Goal: Transaction & Acquisition: Purchase product/service

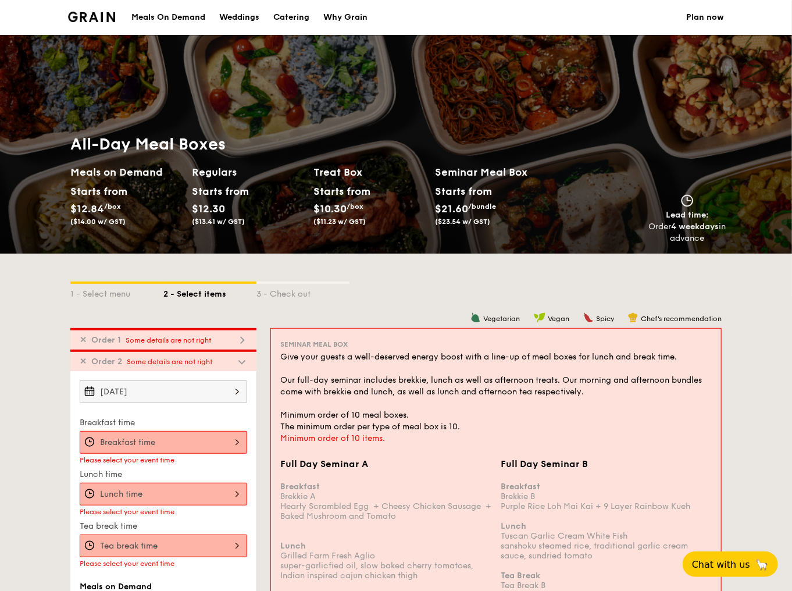
click at [186, 17] on div "Meals On Demand" at bounding box center [168, 17] width 74 height 35
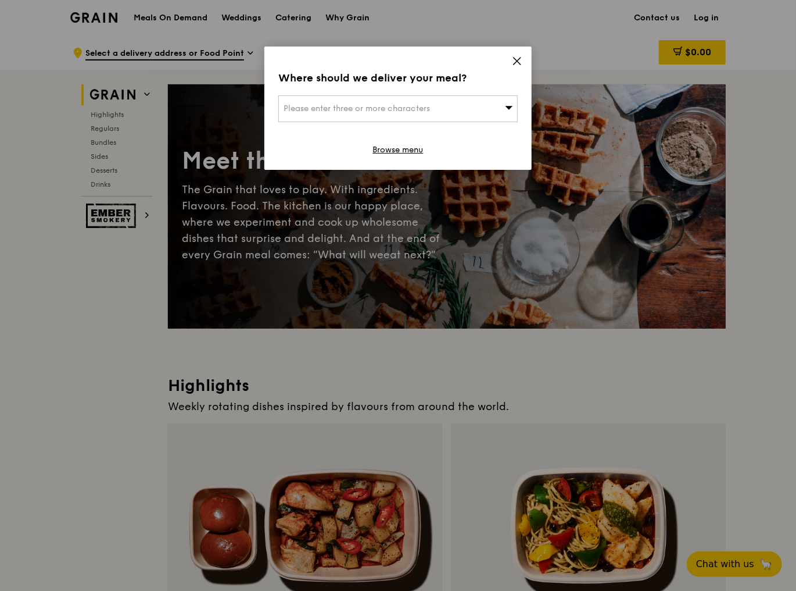
click at [516, 59] on icon at bounding box center [517, 61] width 10 height 10
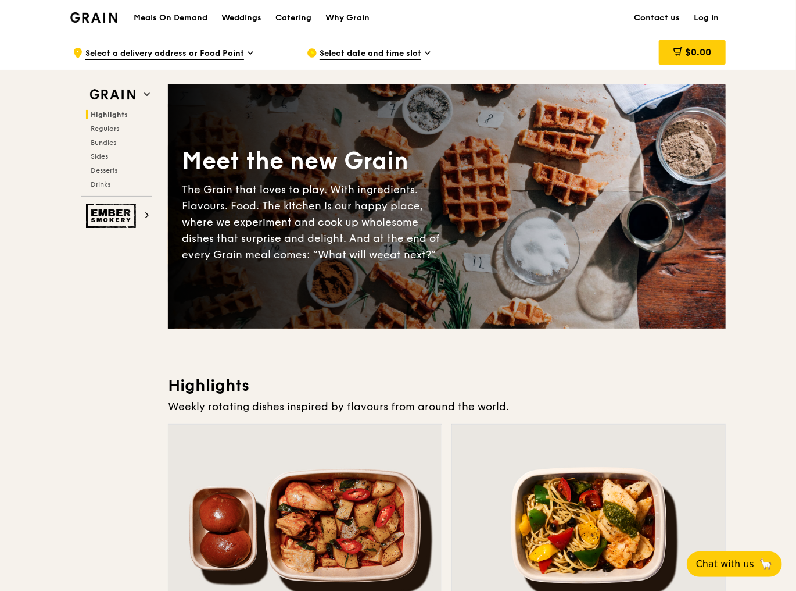
drag, startPoint x: 102, startPoint y: 143, endPoint x: 125, endPoint y: 144, distance: 23.3
click at [102, 143] on span "Bundles" at bounding box center [104, 142] width 26 height 8
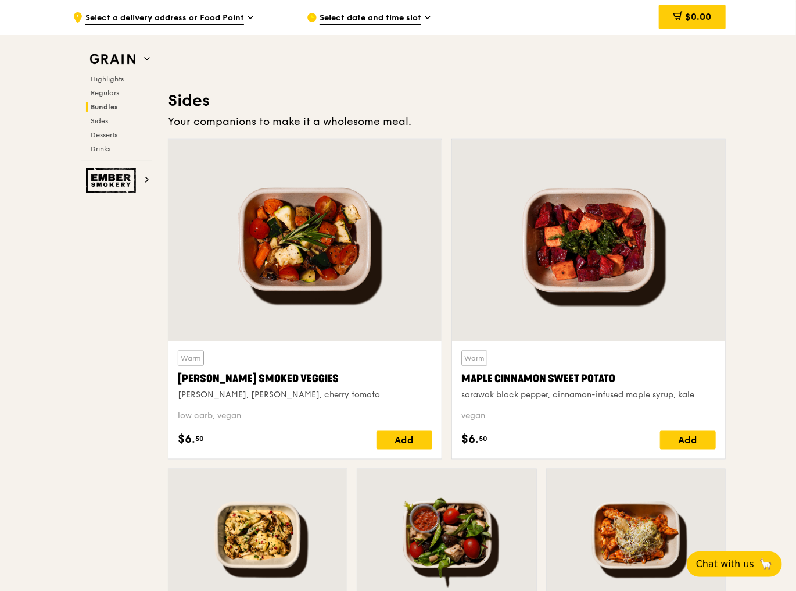
scroll to position [2415, 0]
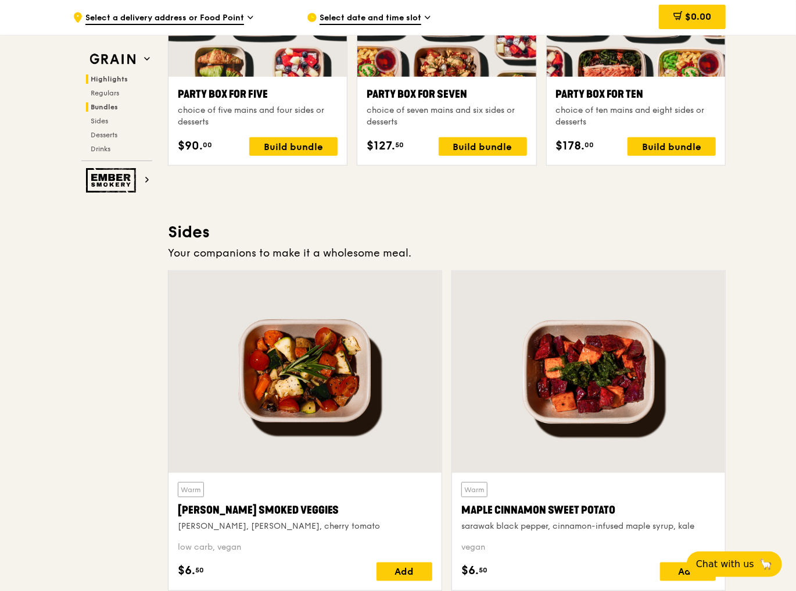
click at [112, 75] on span "Highlights" at bounding box center [109, 79] width 37 height 8
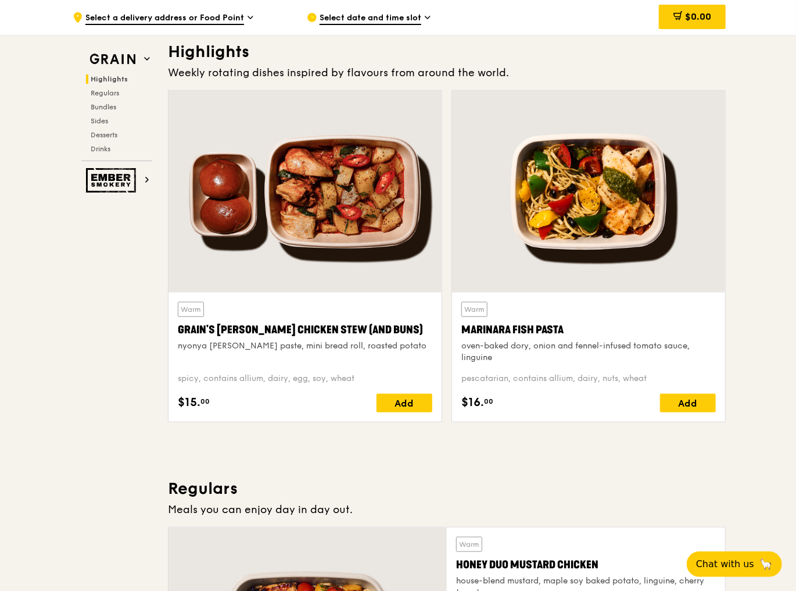
scroll to position [328, 0]
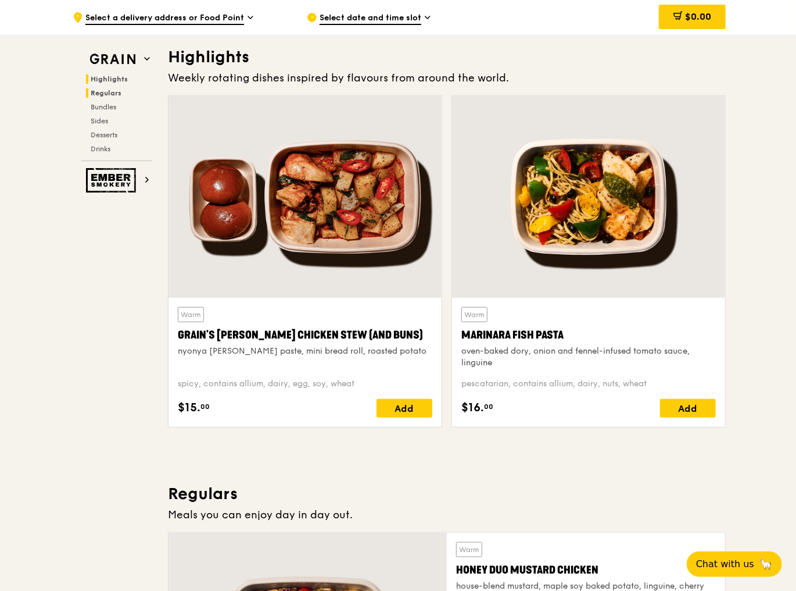
click at [101, 91] on span "Regulars" at bounding box center [106, 93] width 31 height 8
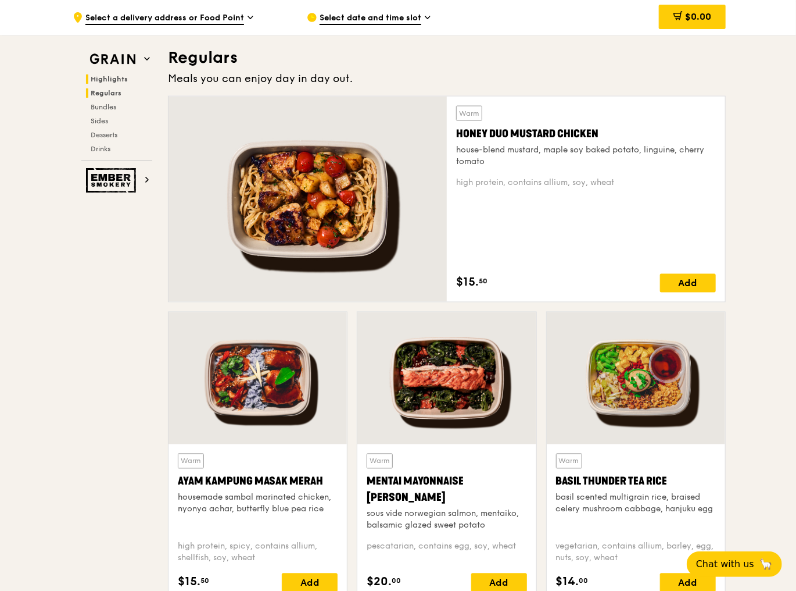
scroll to position [764, 0]
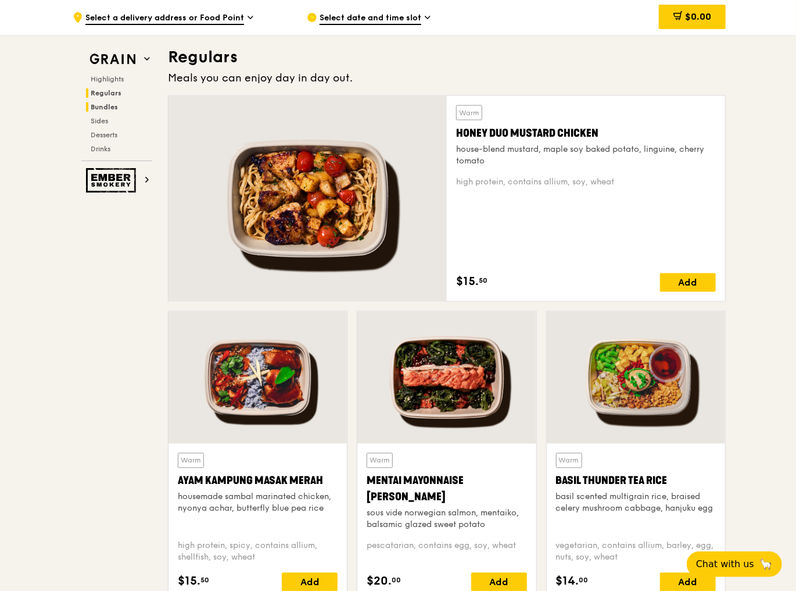
click at [112, 109] on span "Bundles" at bounding box center [104, 107] width 27 height 8
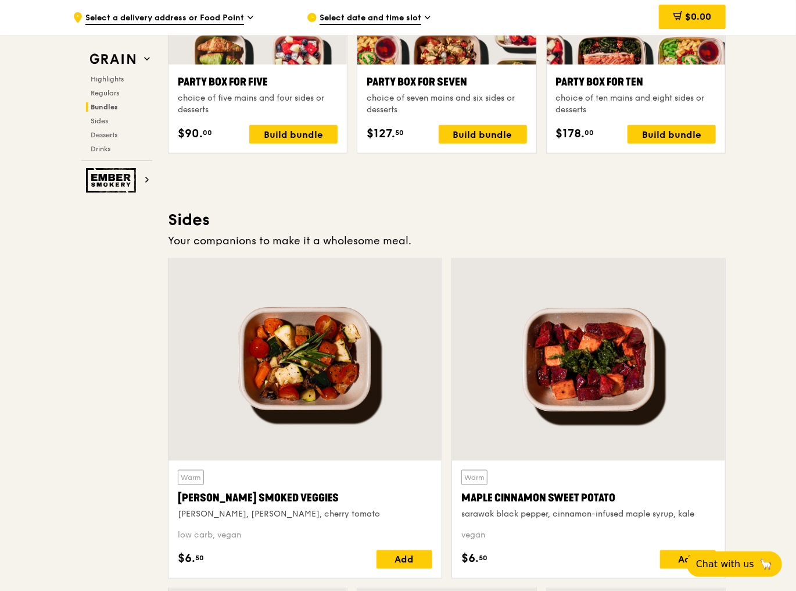
scroll to position [2557, 0]
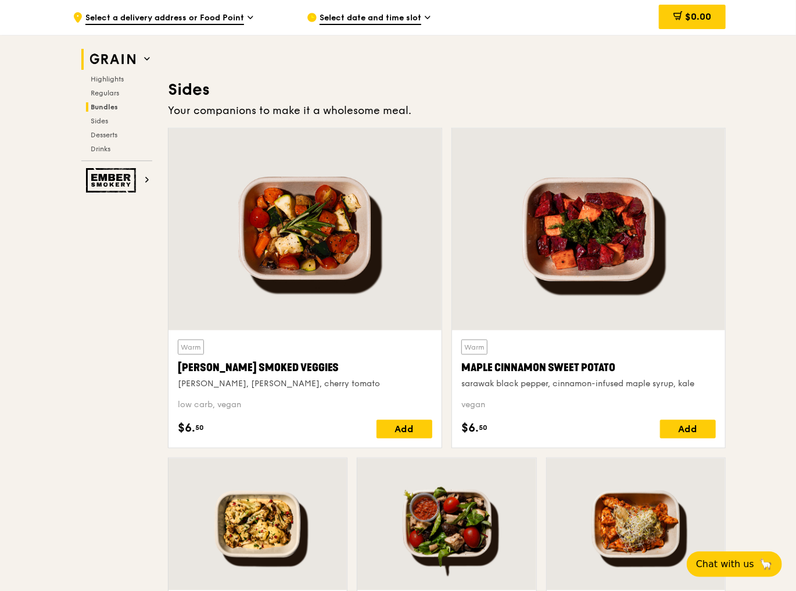
click at [126, 58] on img at bounding box center [112, 59] width 53 height 21
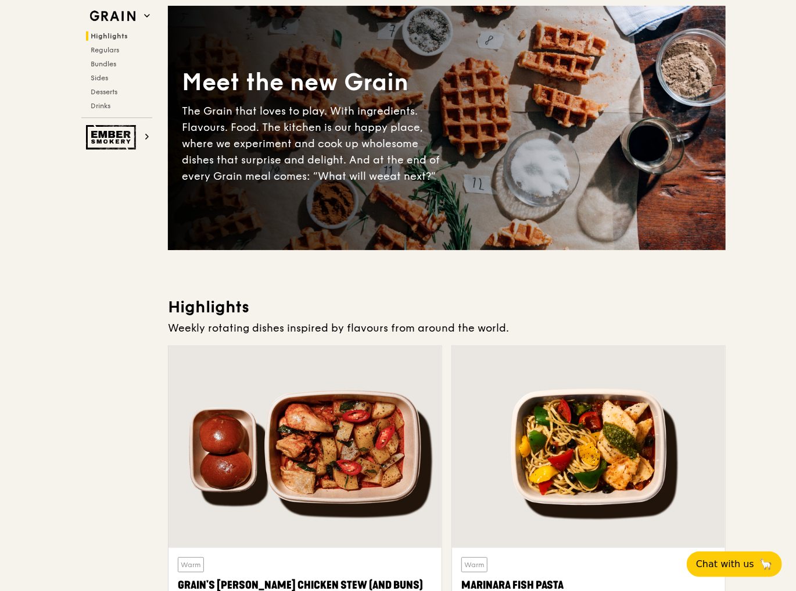
scroll to position [0, 0]
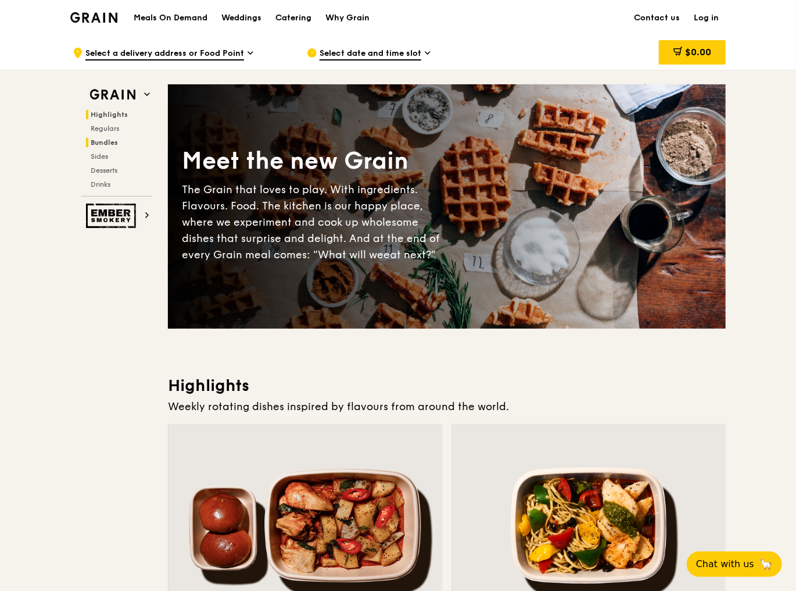
click at [107, 142] on span "Bundles" at bounding box center [104, 142] width 27 height 8
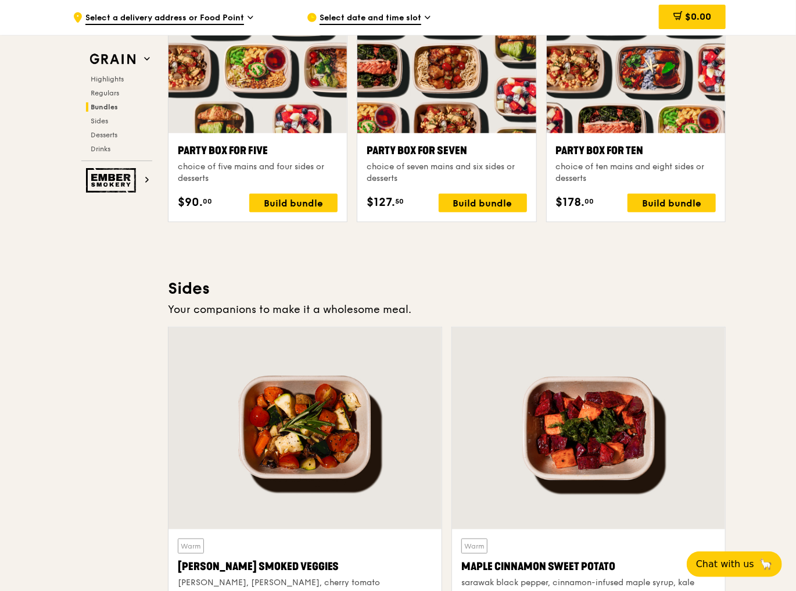
scroll to position [2371, 0]
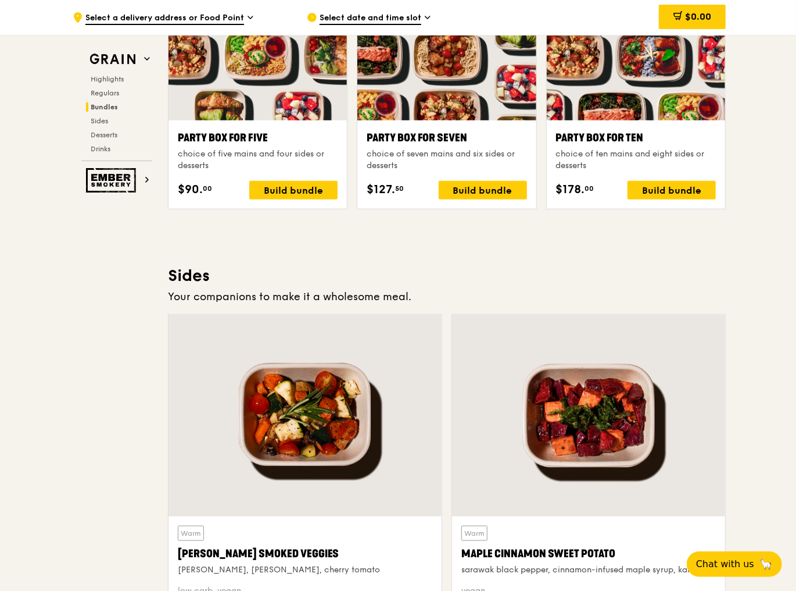
click at [176, 19] on span "Select a delivery address or Food Point" at bounding box center [164, 18] width 159 height 13
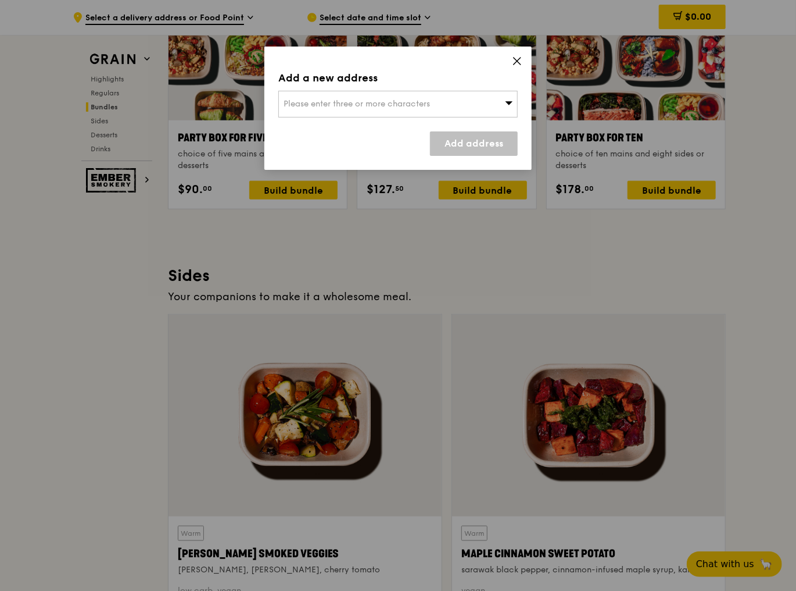
drag, startPoint x: 518, startPoint y: 69, endPoint x: 462, endPoint y: 38, distance: 63.5
click at [516, 68] on span at bounding box center [517, 62] width 10 height 13
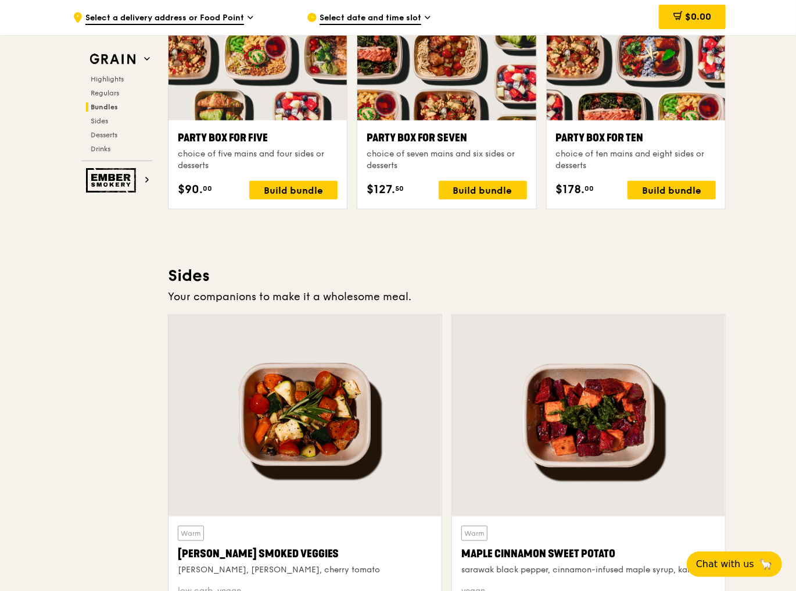
click at [395, 20] on span "Select date and time slot" at bounding box center [371, 18] width 102 height 13
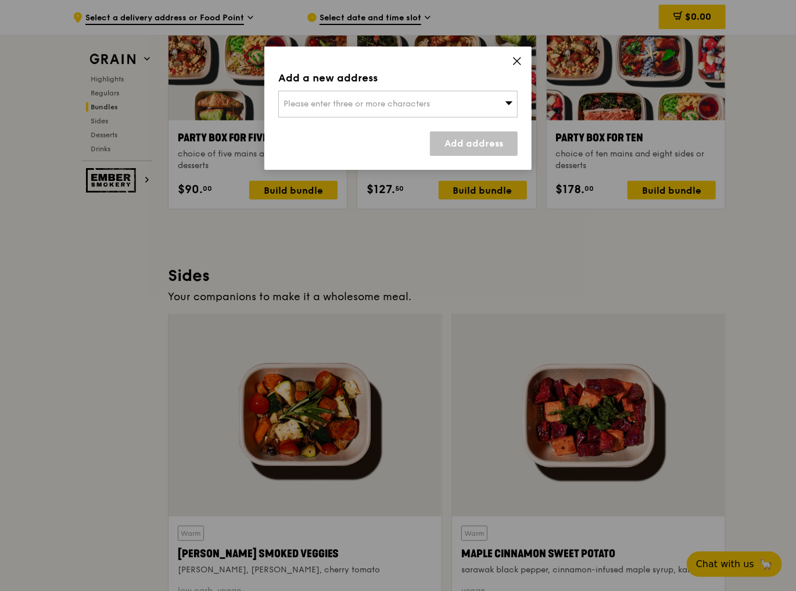
click at [522, 65] on icon at bounding box center [517, 61] width 10 height 10
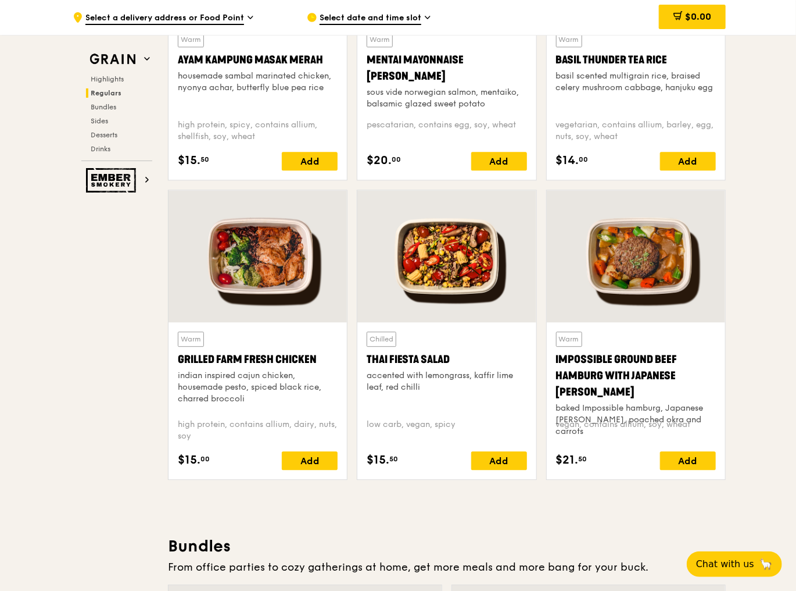
scroll to position [1116, 0]
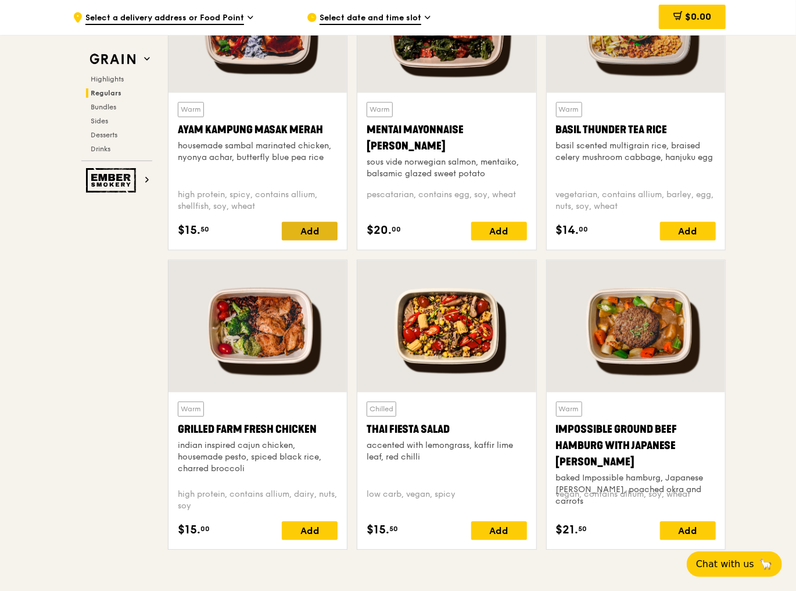
click at [312, 225] on div "Add" at bounding box center [310, 230] width 56 height 19
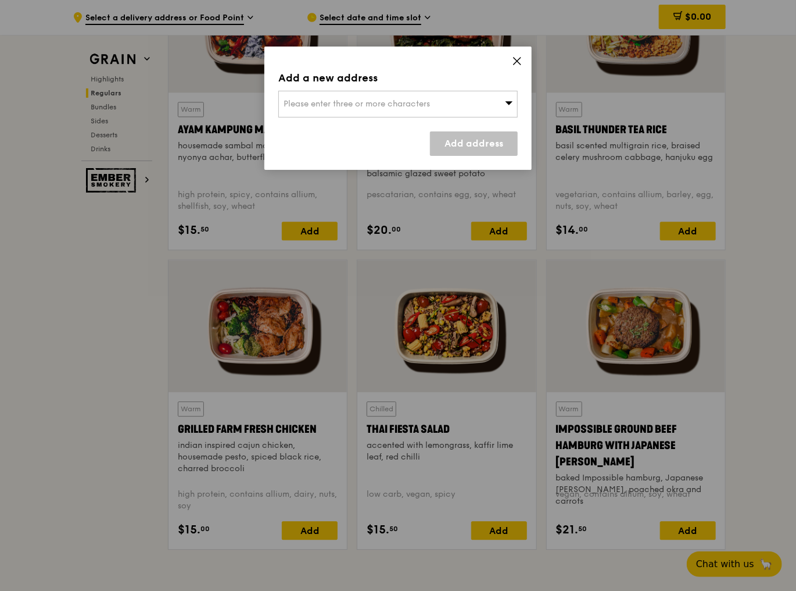
drag, startPoint x: 516, startPoint y: 66, endPoint x: 428, endPoint y: 58, distance: 88.2
click at [515, 66] on span at bounding box center [517, 62] width 10 height 13
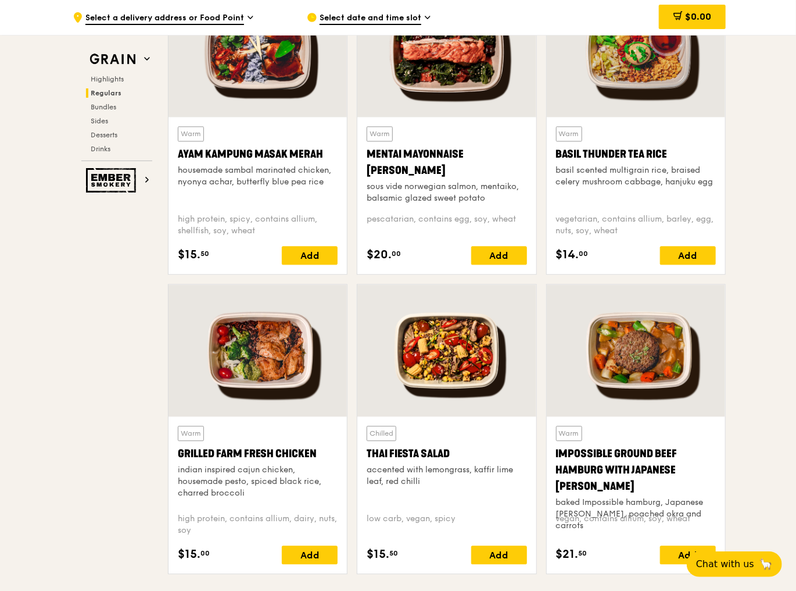
scroll to position [1069, 0]
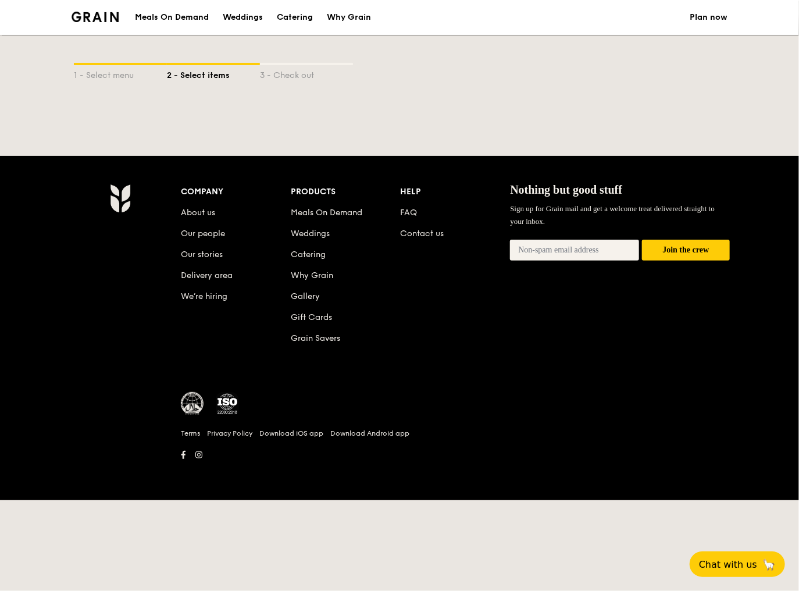
click at [185, 74] on div "2 - Select items" at bounding box center [213, 73] width 93 height 16
click at [188, 71] on div "2 - Select items" at bounding box center [213, 73] width 93 height 16
click at [119, 73] on div "1 - Select menu" at bounding box center [120, 73] width 93 height 16
select select
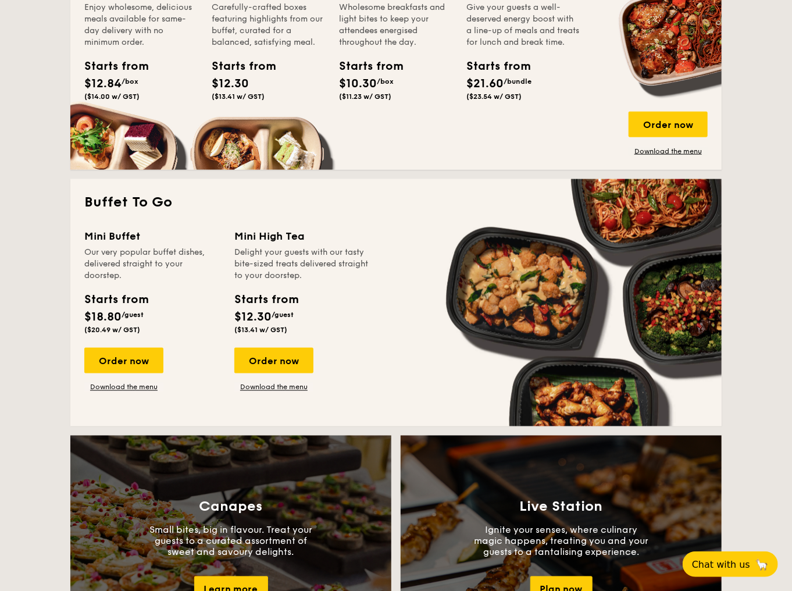
scroll to position [419, 0]
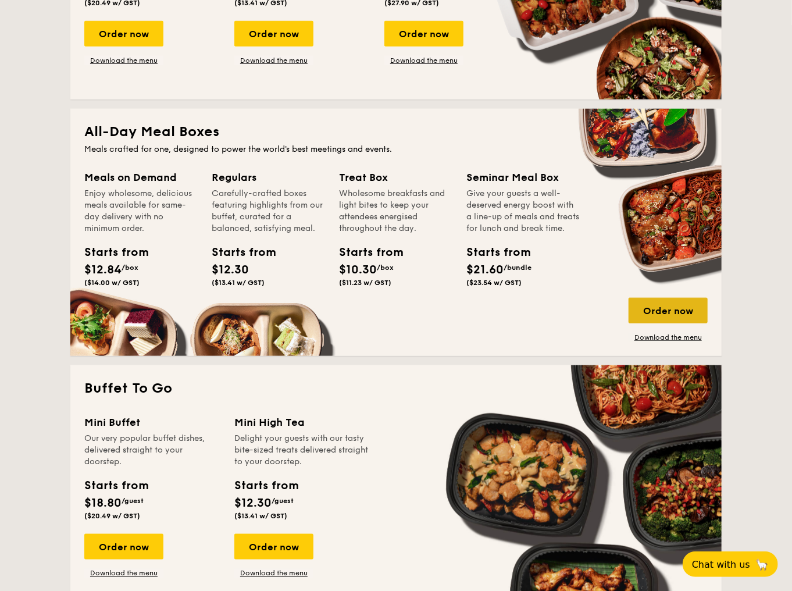
click at [667, 305] on div "Order now" at bounding box center [667, 311] width 79 height 26
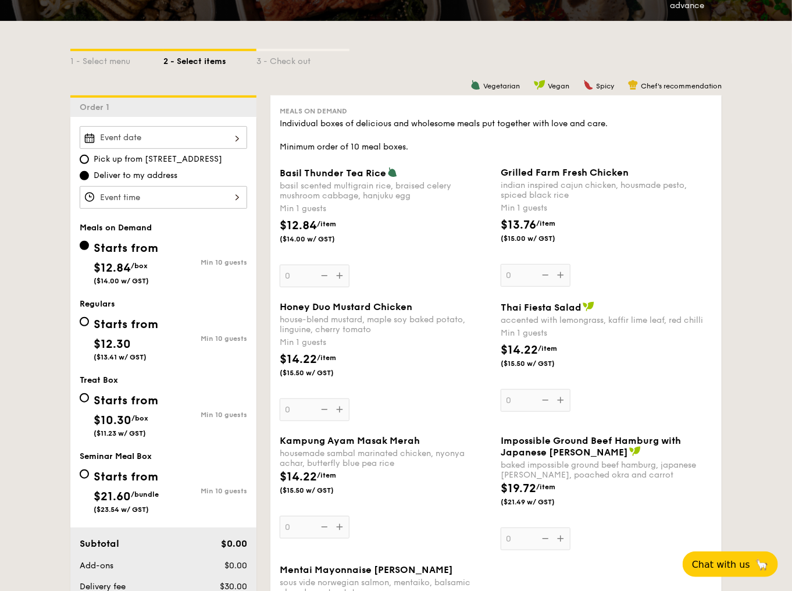
scroll to position [279, 0]
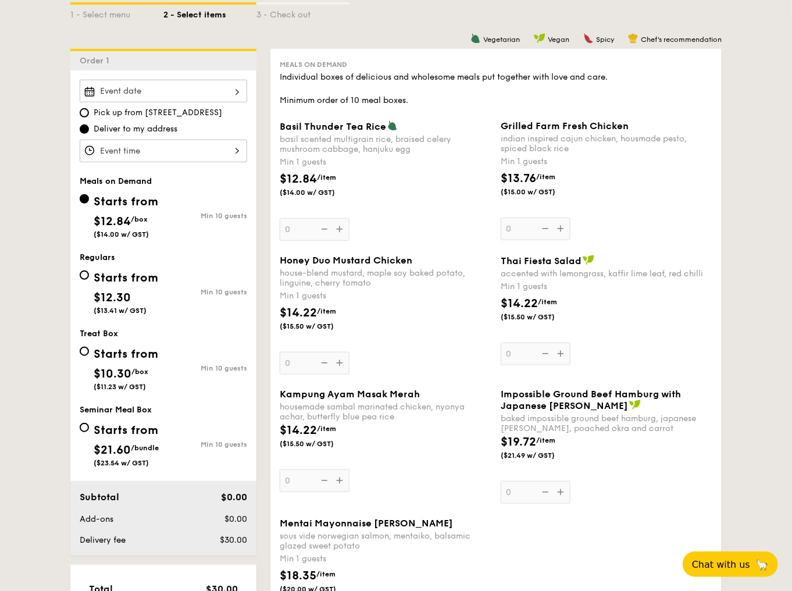
click at [115, 272] on div "Starts from" at bounding box center [126, 277] width 65 height 17
click at [89, 272] on input "Starts from $12.30 ($13.41 w/ GST) Min 10 guests" at bounding box center [84, 274] width 9 height 9
radio input "true"
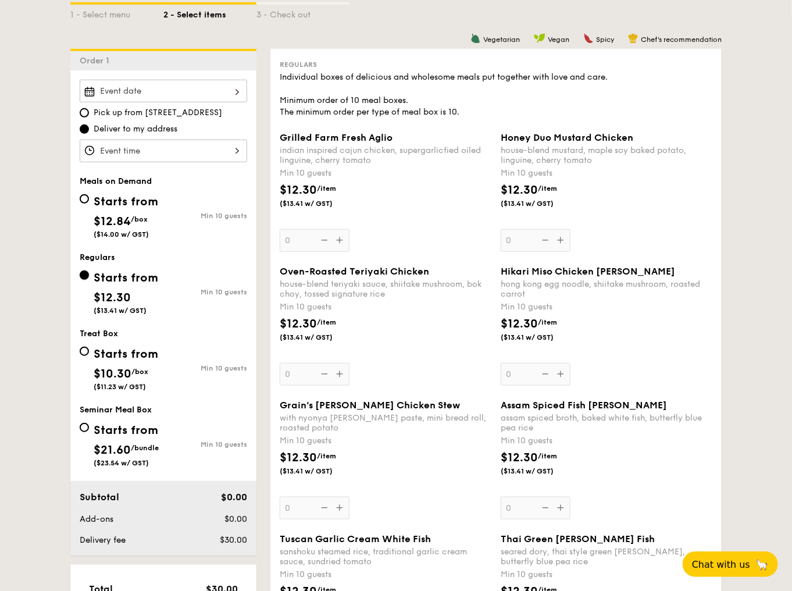
scroll to position [419, 0]
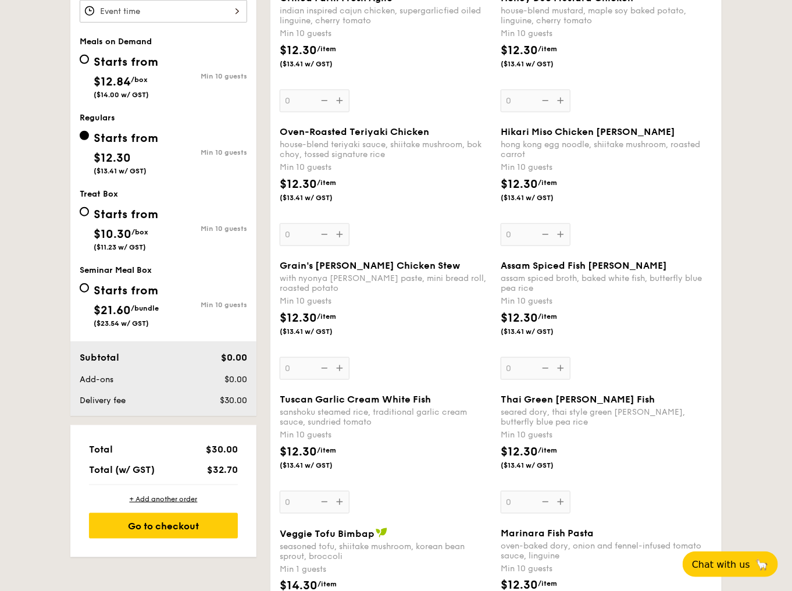
click at [123, 286] on div "Starts from" at bounding box center [126, 290] width 65 height 17
click at [89, 286] on input "Starts from $21.60 /bundle ($23.54 w/ GST) Min 10 guests" at bounding box center [84, 287] width 9 height 9
radio input "true"
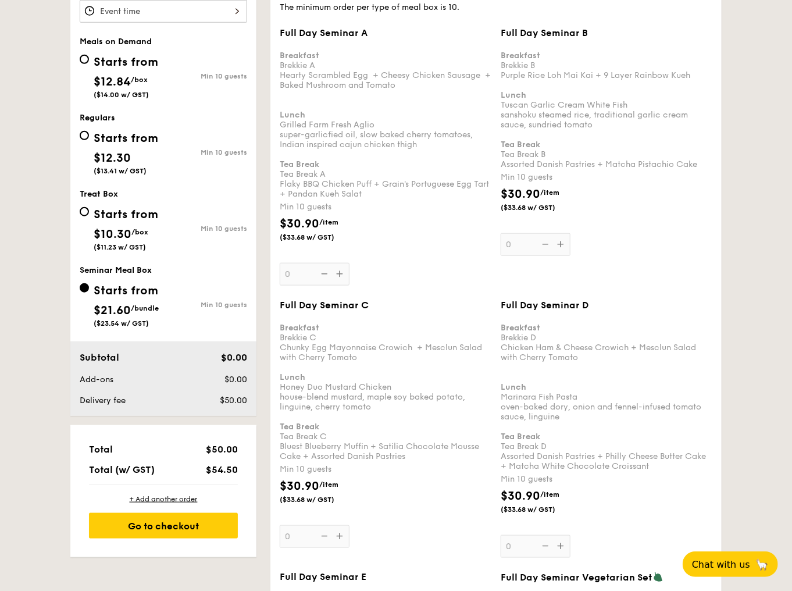
click at [119, 142] on div "Starts from" at bounding box center [126, 138] width 65 height 17
click at [89, 140] on input "Starts from $12.30 ($13.41 w/ GST) Min 10 guests" at bounding box center [84, 135] width 9 height 9
radio input "true"
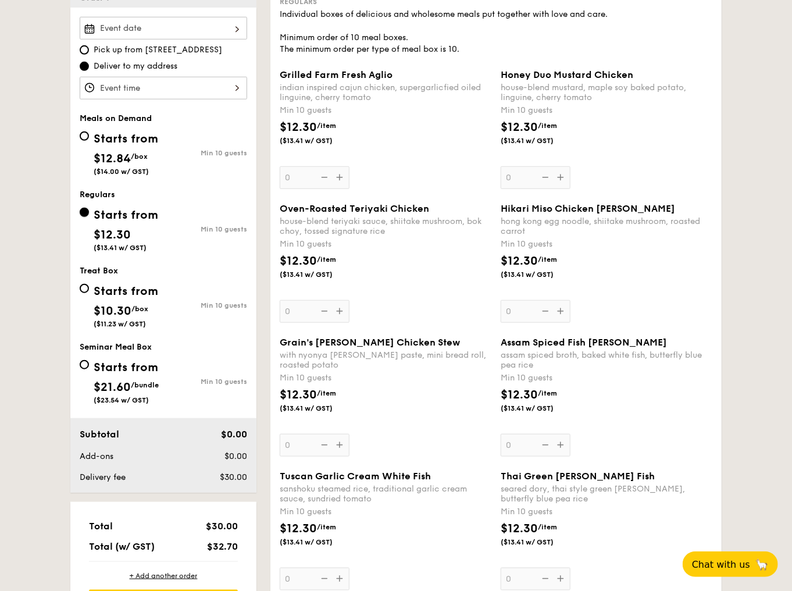
scroll to position [326, 0]
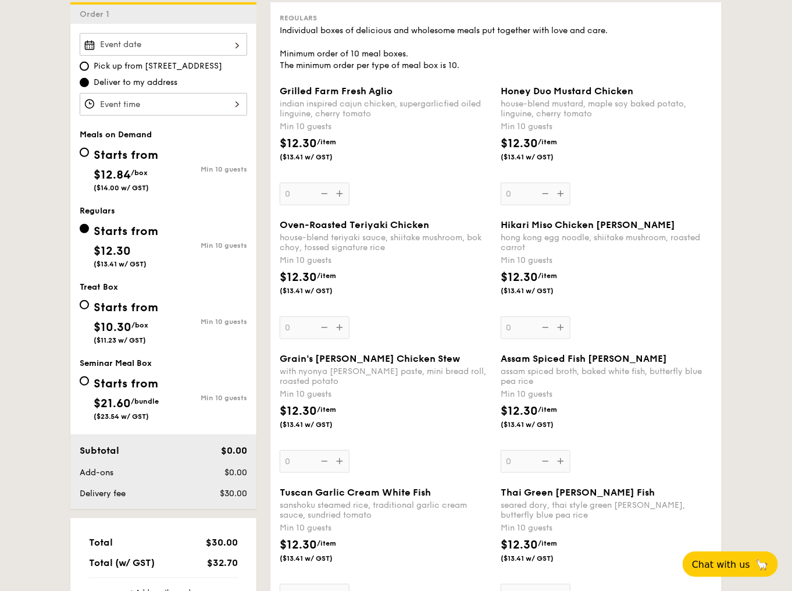
click at [124, 153] on div "Starts from" at bounding box center [126, 154] width 65 height 17
click at [89, 153] on input "Starts from $12.84 /box ($14.00 w/ GST) Min 10 guests" at bounding box center [84, 152] width 9 height 9
radio input "true"
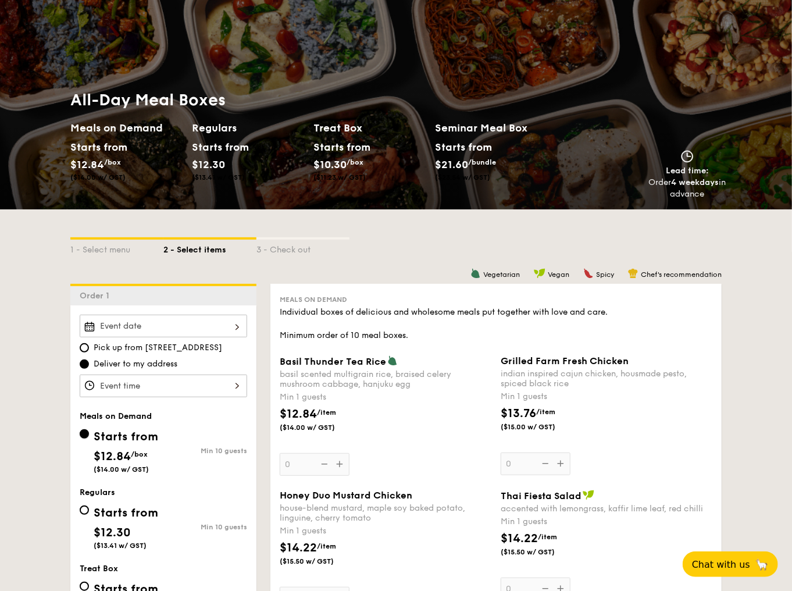
scroll to position [0, 0]
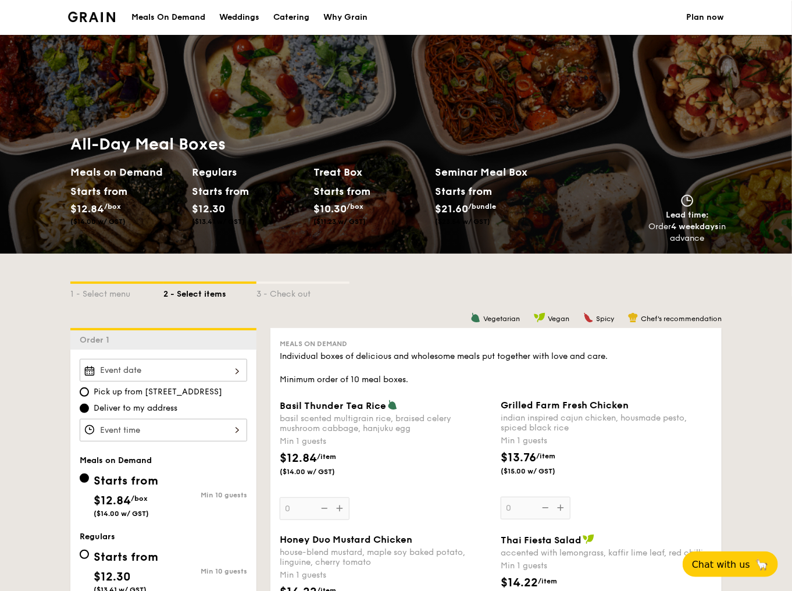
click at [96, 21] on img at bounding box center [91, 17] width 47 height 10
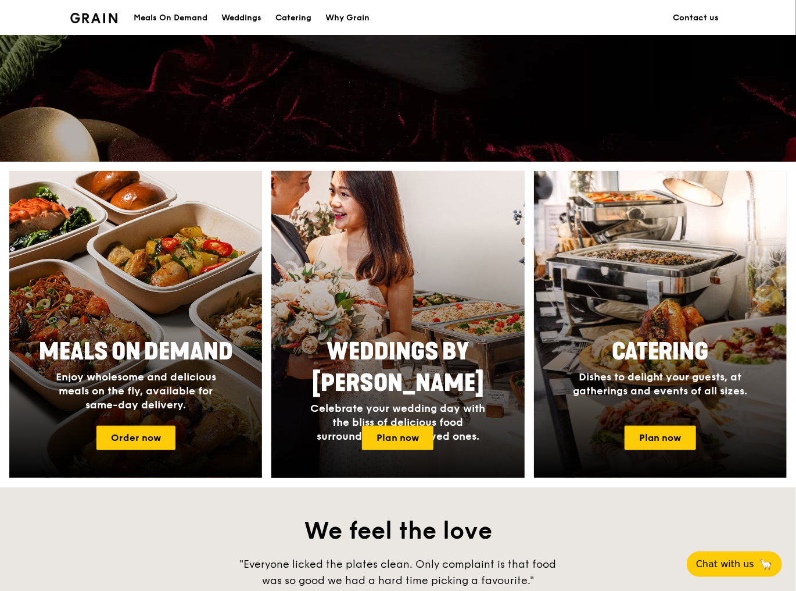
scroll to position [326, 0]
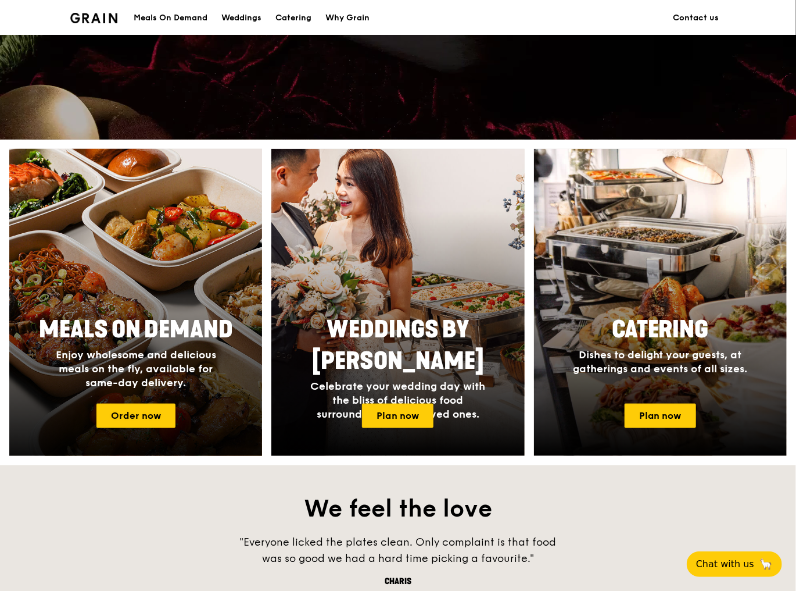
click at [151, 292] on div at bounding box center [136, 303] width 278 height 338
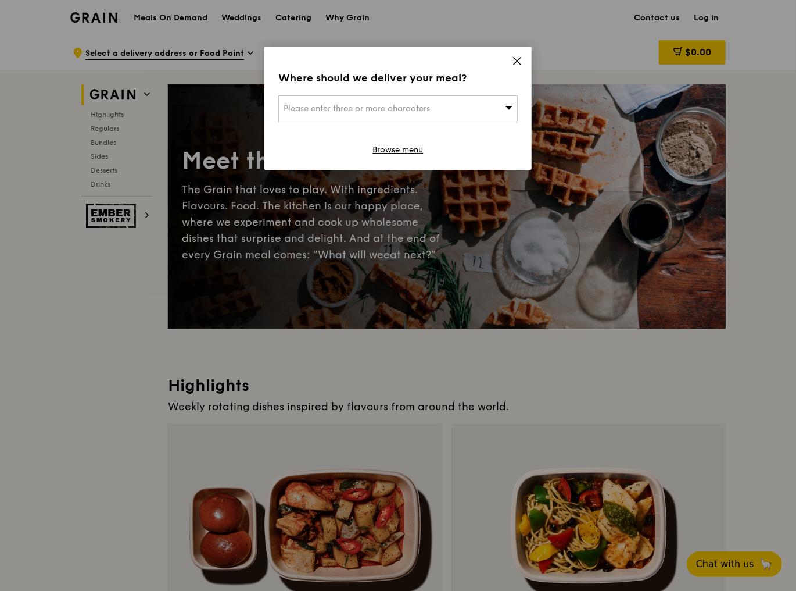
click at [519, 64] on icon at bounding box center [517, 61] width 10 height 10
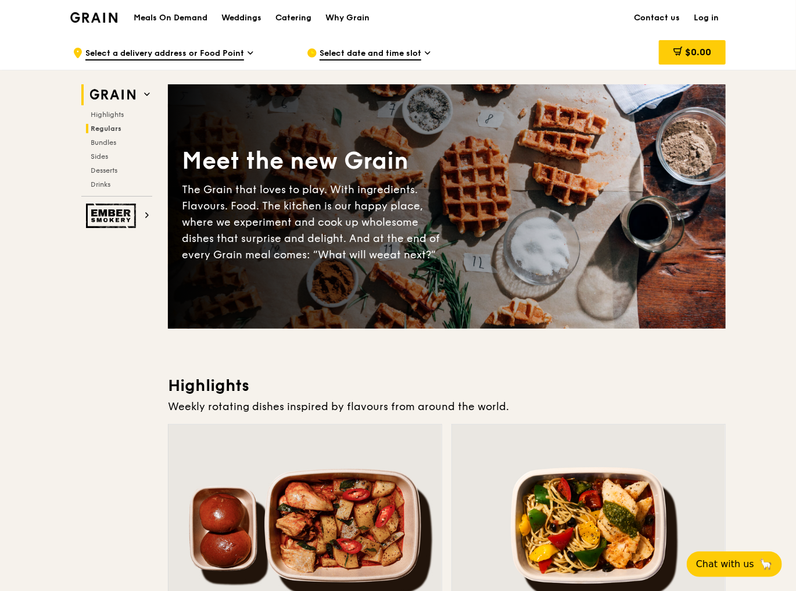
click at [109, 126] on span "Regulars" at bounding box center [106, 128] width 31 height 8
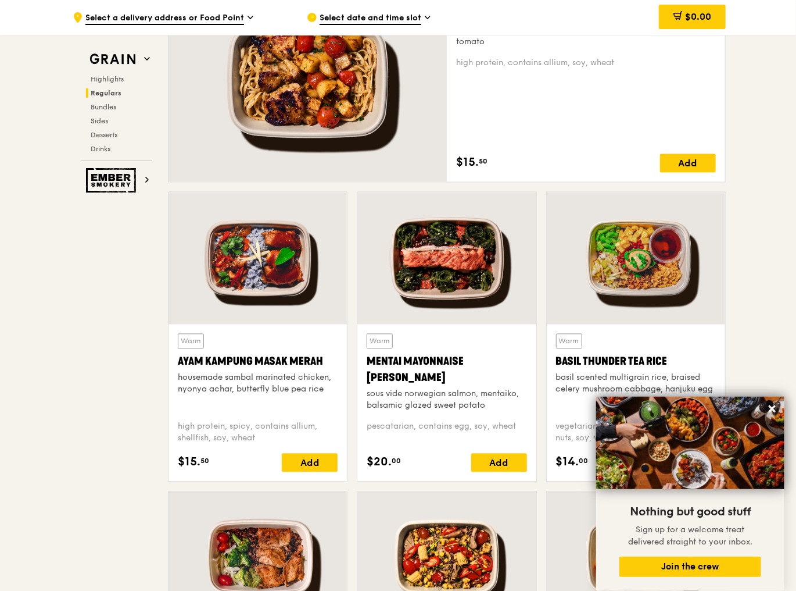
scroll to position [904, 0]
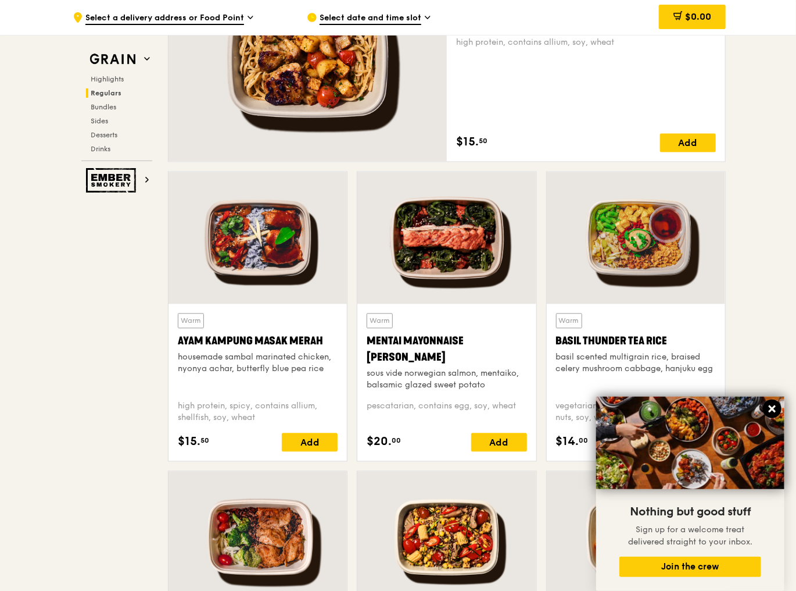
click at [773, 410] on icon at bounding box center [772, 408] width 10 height 10
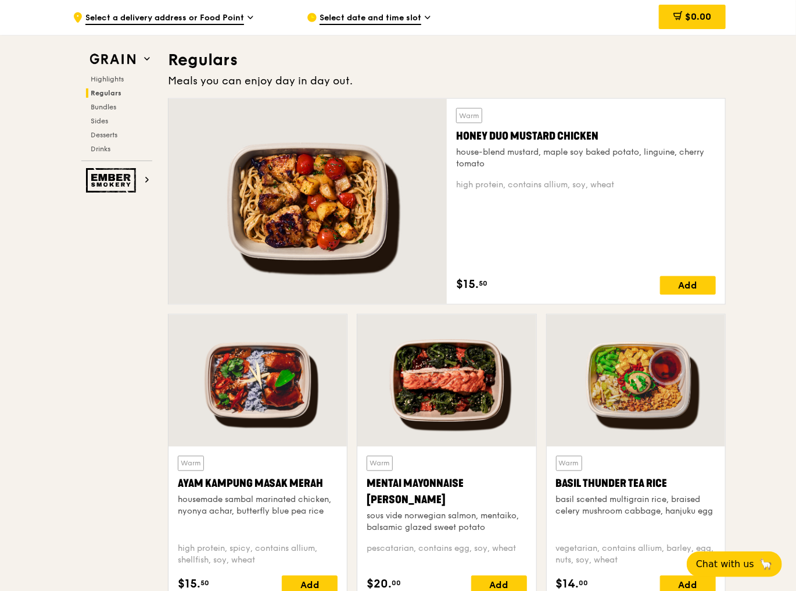
scroll to position [718, 0]
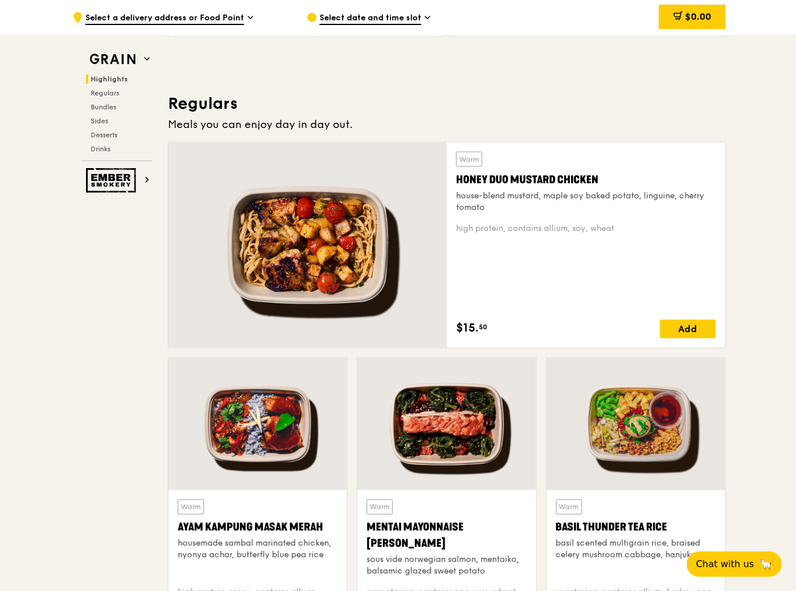
click at [503, 179] on div "Honey Duo Mustard Chicken" at bounding box center [586, 179] width 260 height 16
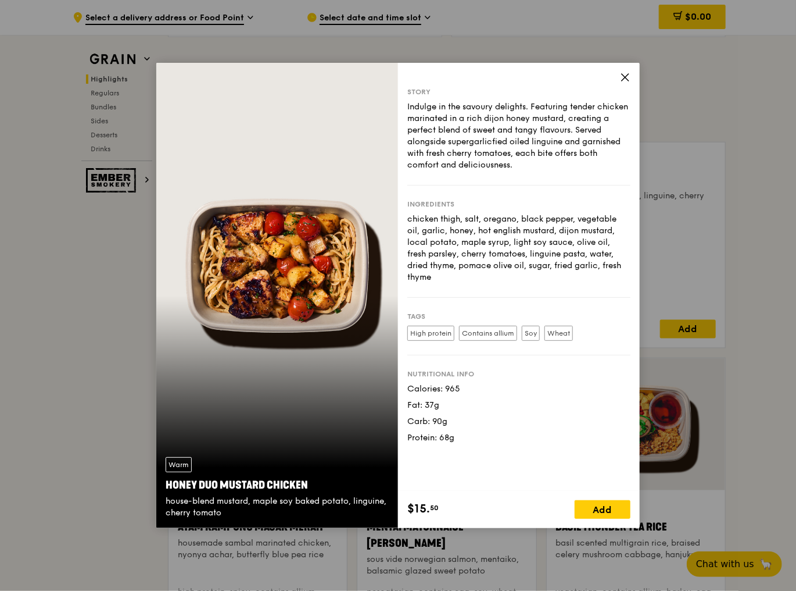
click at [623, 76] on icon at bounding box center [625, 77] width 10 height 10
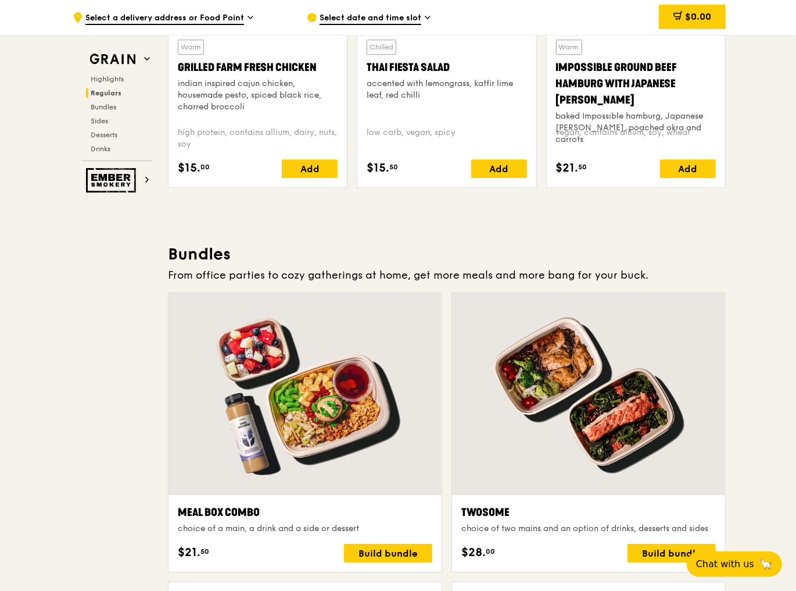
scroll to position [1425, 0]
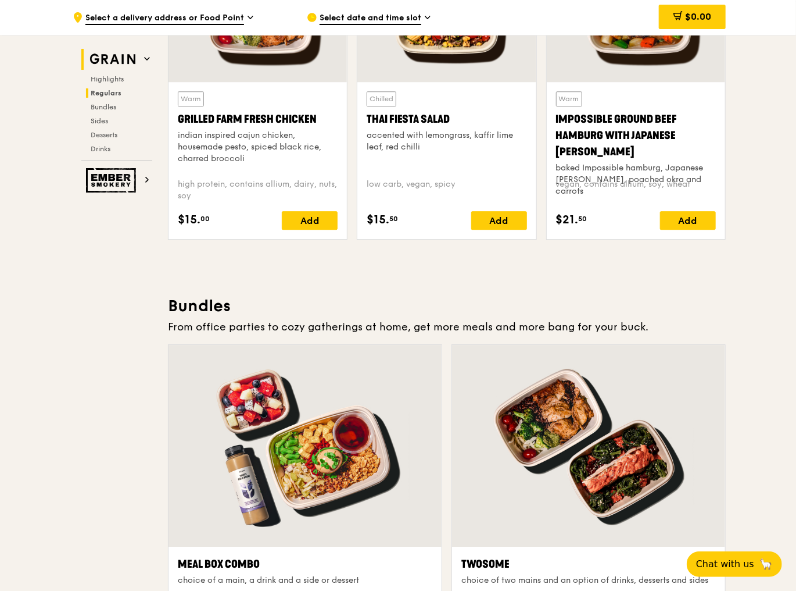
click at [147, 58] on icon at bounding box center [147, 59] width 6 height 6
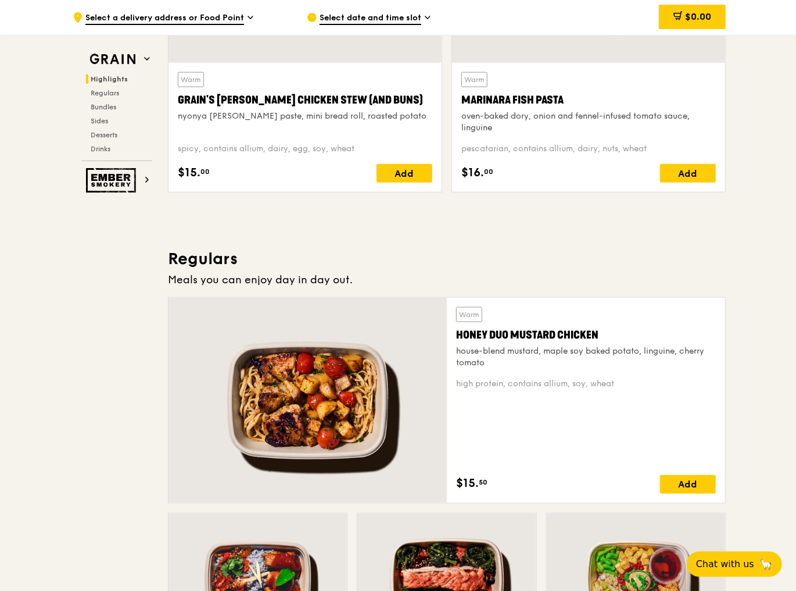
scroll to position [700, 0]
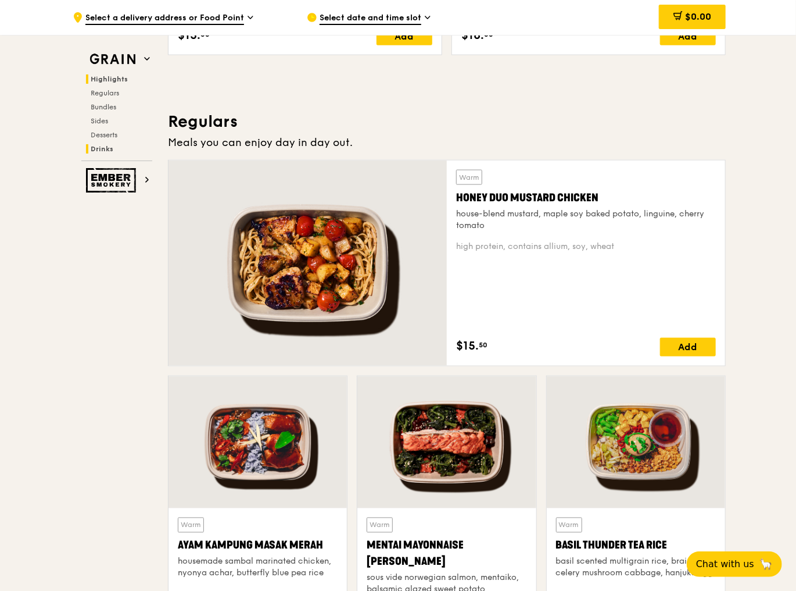
click at [105, 145] on span "Drinks" at bounding box center [102, 149] width 23 height 8
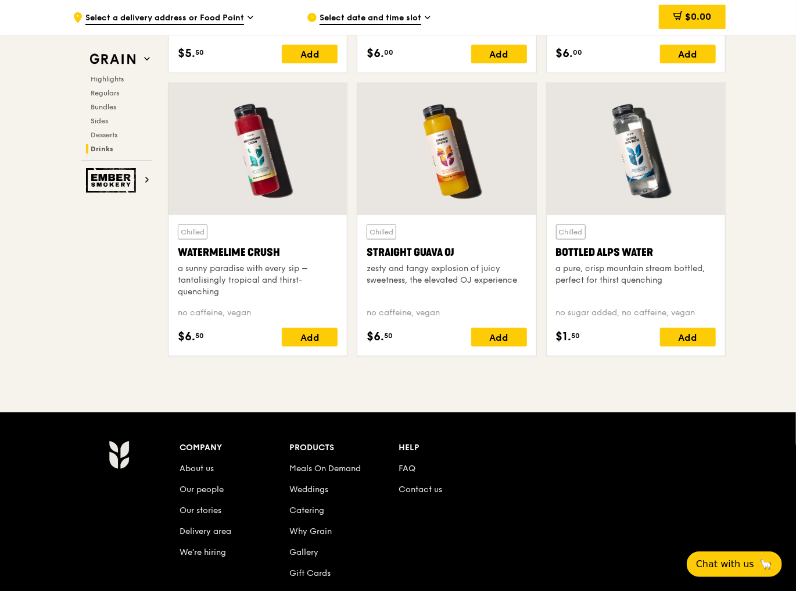
scroll to position [4624, 0]
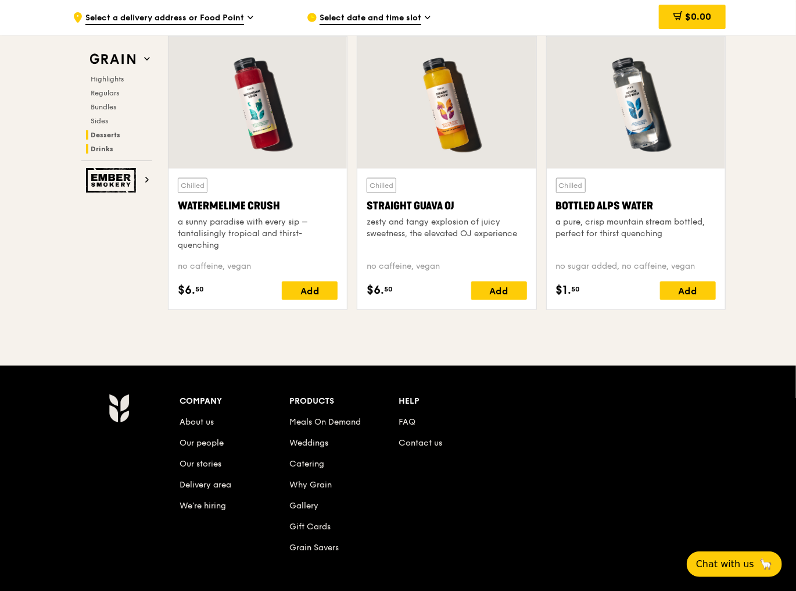
click at [127, 136] on h2 "Desserts" at bounding box center [119, 134] width 66 height 9
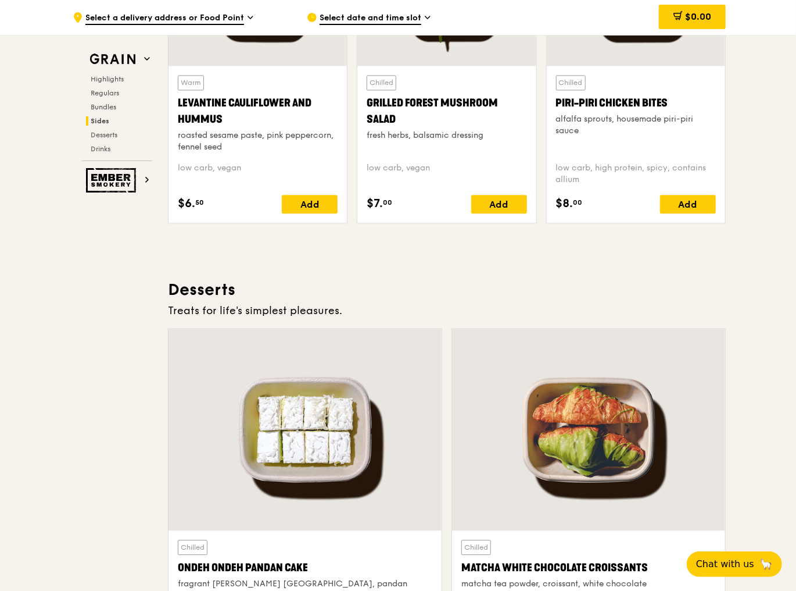
scroll to position [2987, 0]
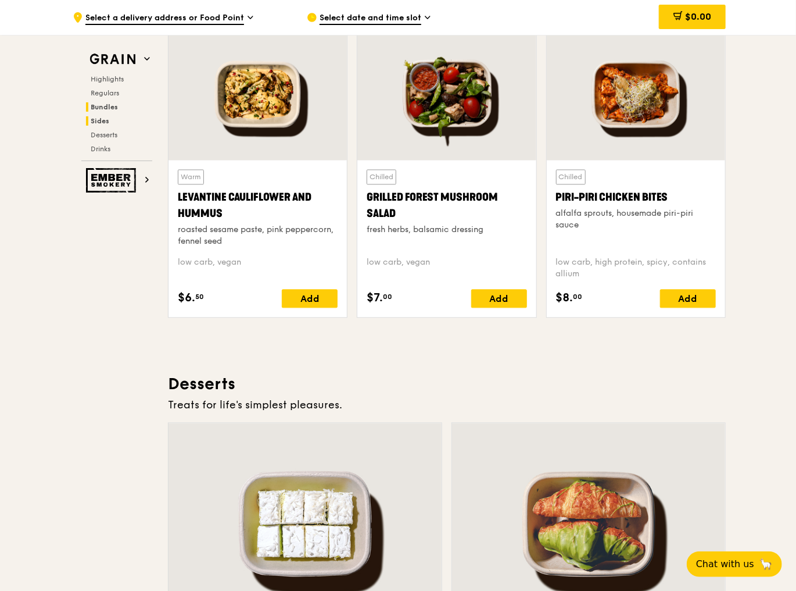
click at [100, 107] on span "Bundles" at bounding box center [104, 107] width 27 height 8
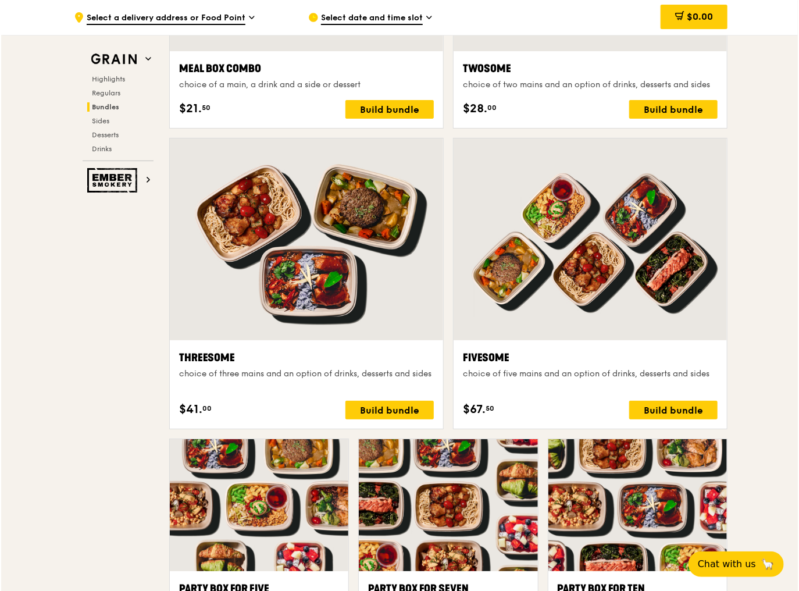
scroll to position [1999, 0]
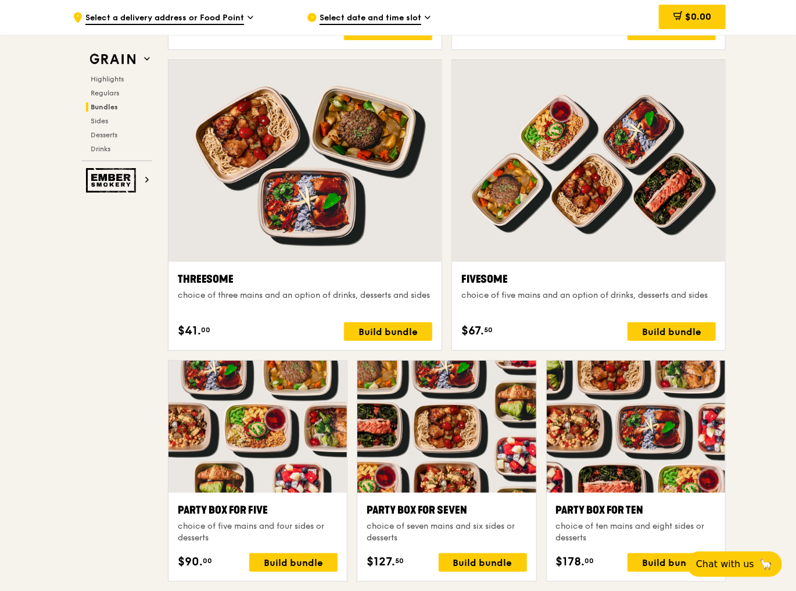
click at [572, 183] on div at bounding box center [588, 161] width 273 height 202
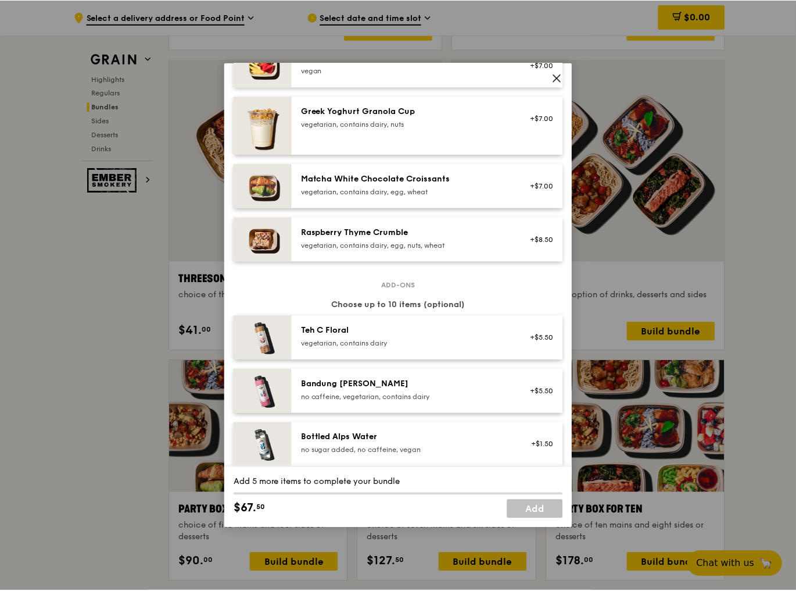
scroll to position [1023, 0]
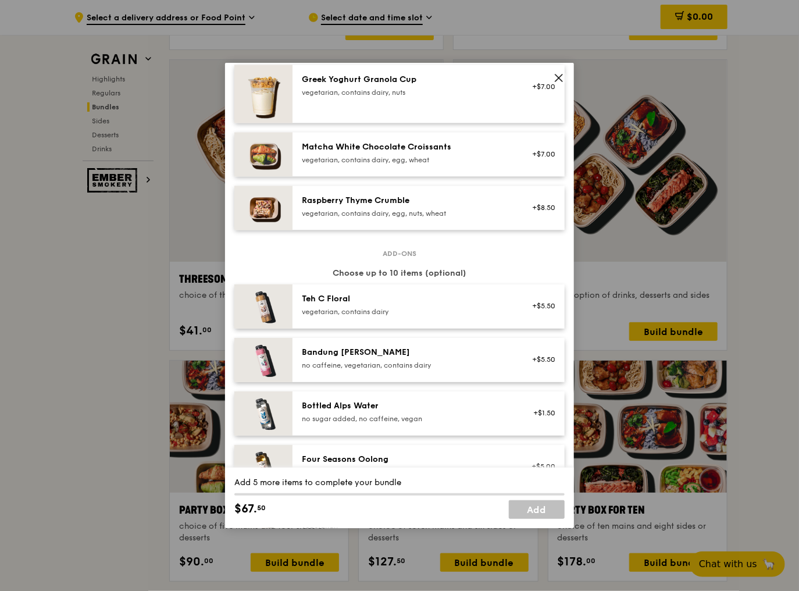
click at [556, 75] on icon at bounding box center [558, 77] width 7 height 7
